Goal: Navigation & Orientation: Find specific page/section

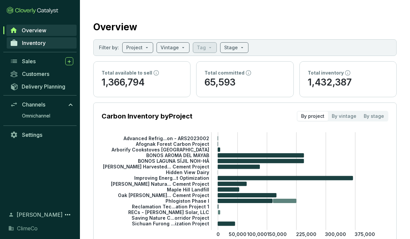
click at [38, 41] on span "Inventory" at bounding box center [34, 43] width 24 height 7
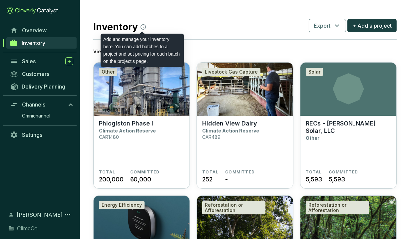
click at [143, 27] on icon at bounding box center [143, 26] width 5 height 5
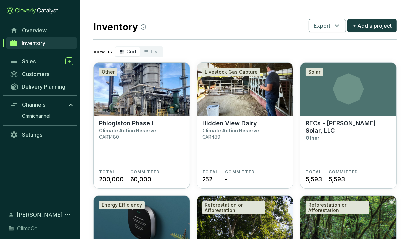
click at [33, 44] on span "Inventory" at bounding box center [34, 43] width 24 height 7
click at [145, 51] on icon "segmented control" at bounding box center [145, 52] width 5 height 8
click at [140, 47] on input "List" at bounding box center [140, 47] width 0 height 0
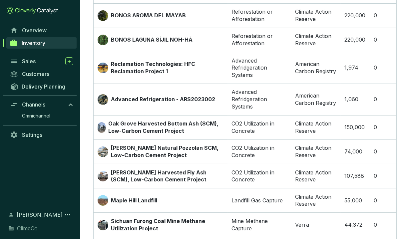
scroll to position [187, 0]
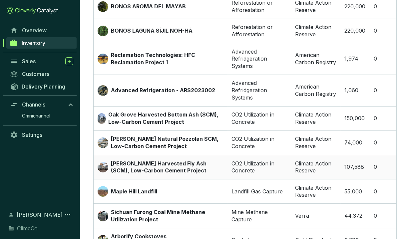
click at [166, 163] on p "[PERSON_NAME] Harvested Fly Ash (SCM), Low-Carbon Cement Project" at bounding box center [167, 167] width 113 height 14
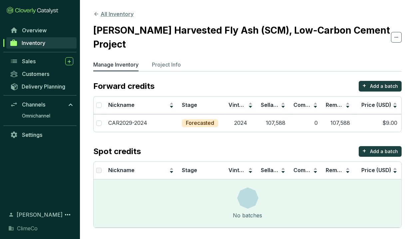
click at [96, 17] on button "All Inventory" at bounding box center [113, 14] width 40 height 8
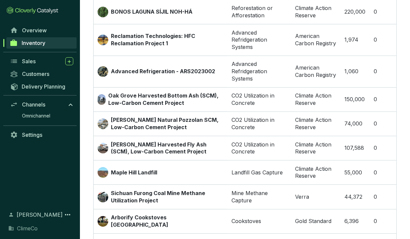
scroll to position [202, 0]
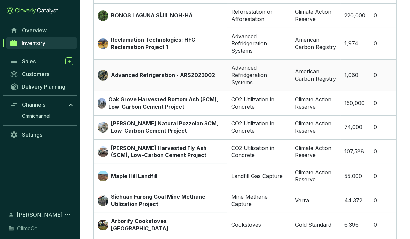
click at [206, 76] on p "Advanced Refrigeration - ARS2023002" at bounding box center [163, 75] width 104 height 7
